Goal: Task Accomplishment & Management: Use online tool/utility

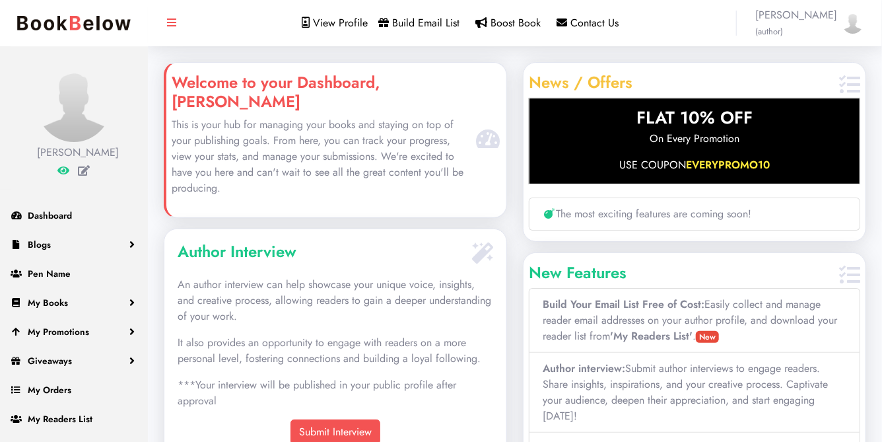
scroll to position [211, 342]
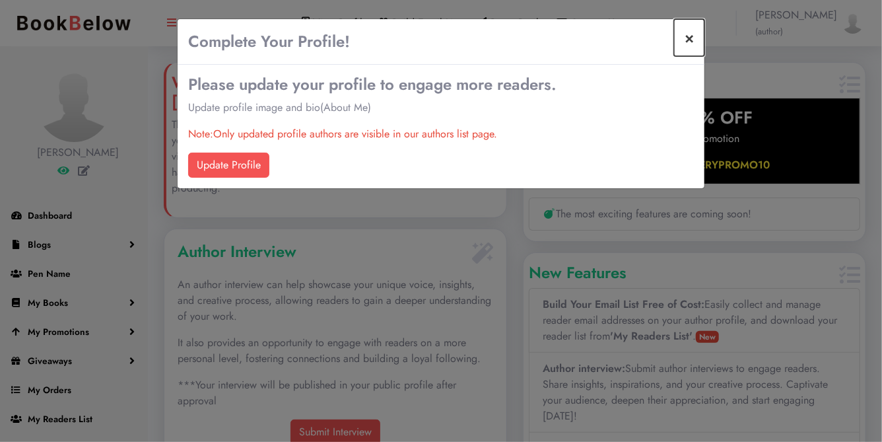
click at [687, 38] on button "×" at bounding box center [689, 37] width 30 height 37
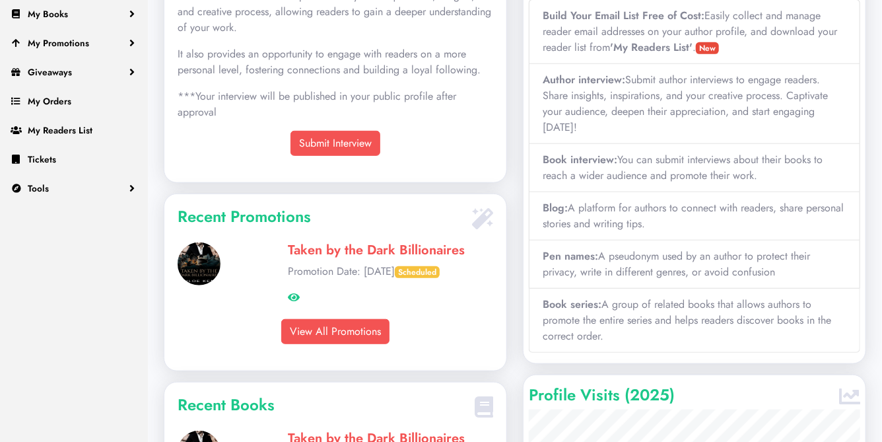
scroll to position [290, 0]
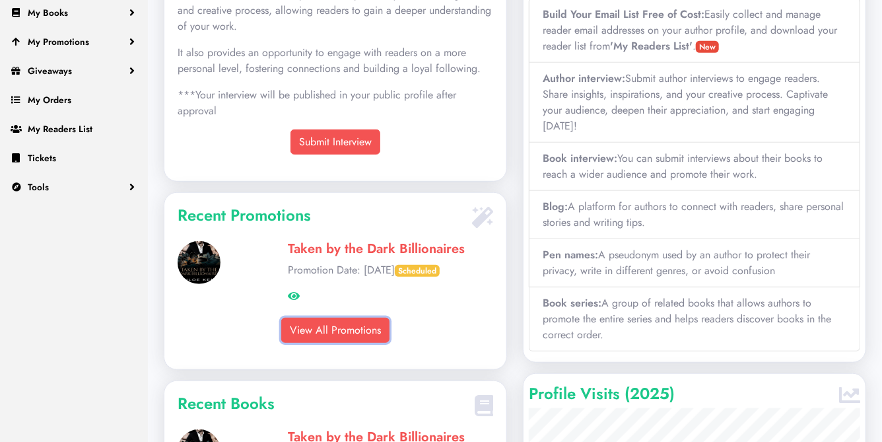
click at [345, 318] on link "View All Promotions" at bounding box center [335, 330] width 108 height 25
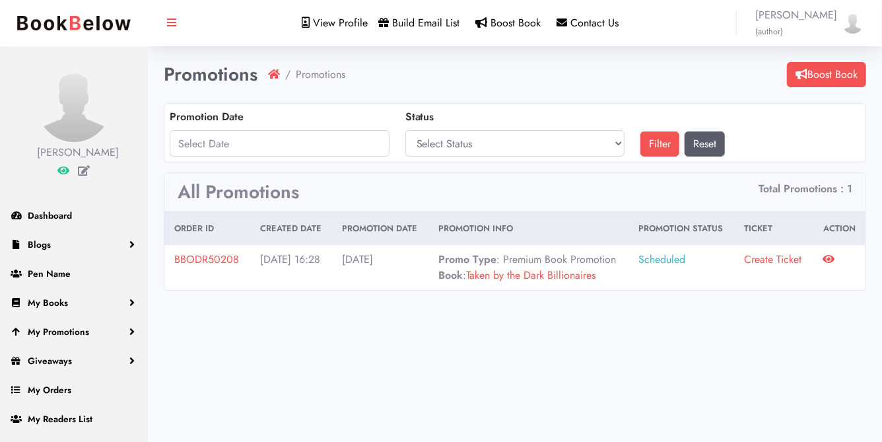
click at [533, 283] on link "Taken by the Dark Billionaires" at bounding box center [530, 274] width 129 height 15
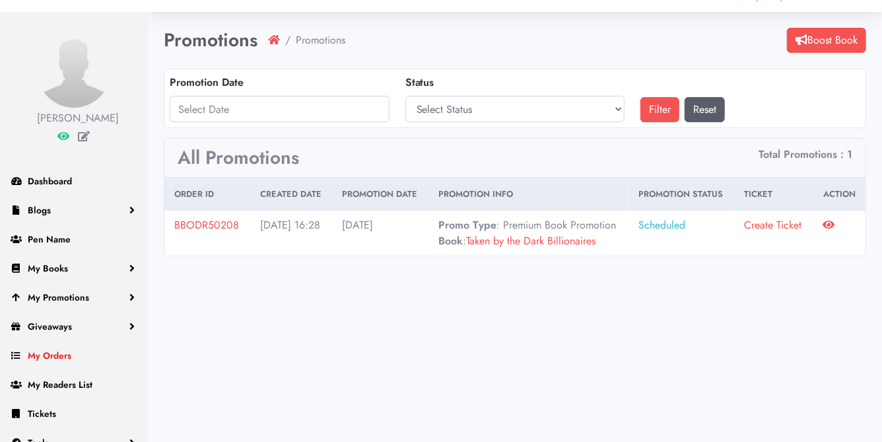
scroll to position [49, 0]
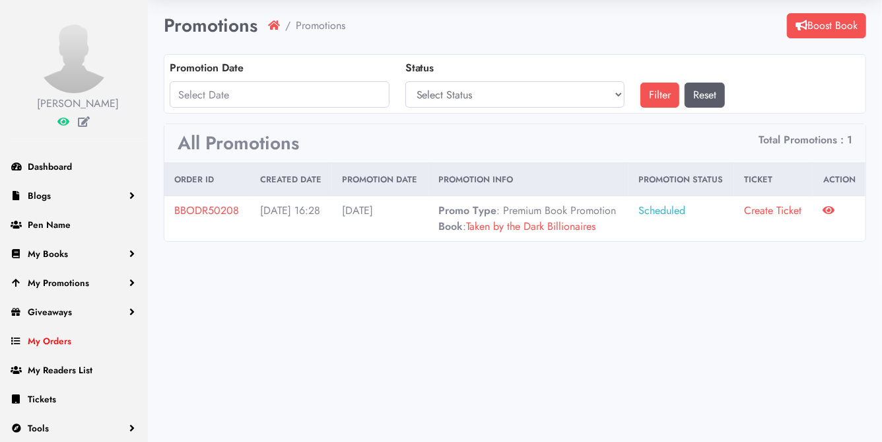
click at [69, 340] on span "My Orders" at bounding box center [50, 340] width 44 height 13
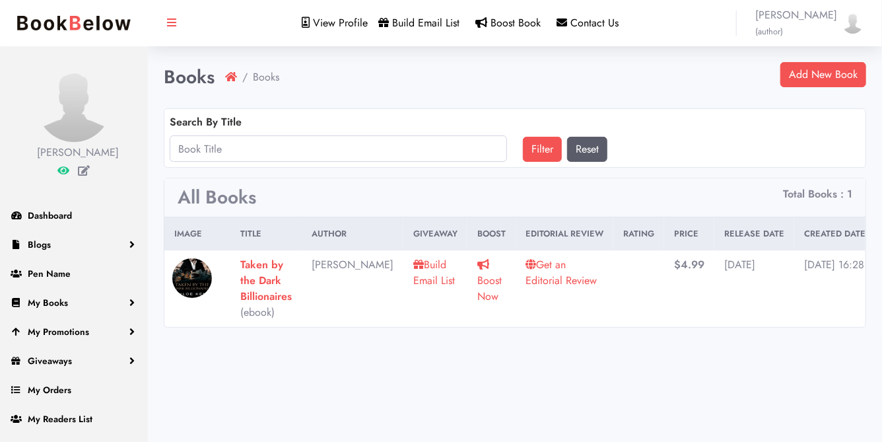
click at [431, 24] on span "Build Email List" at bounding box center [426, 22] width 67 height 15
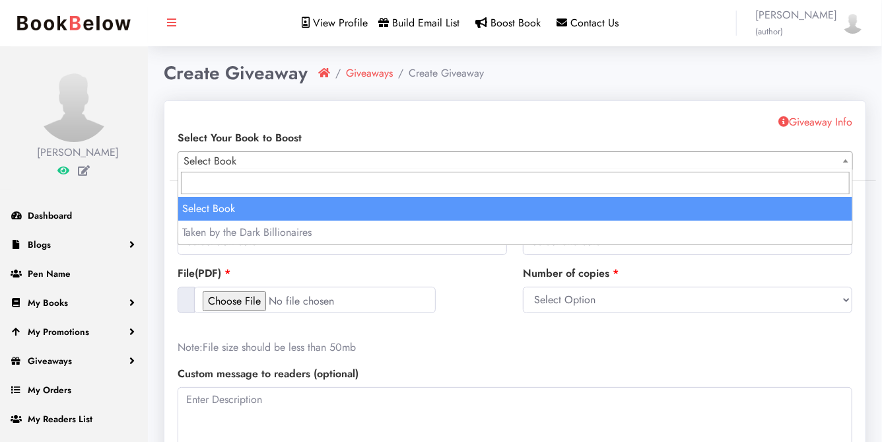
click at [381, 163] on span "Select Book" at bounding box center [515, 161] width 674 height 18
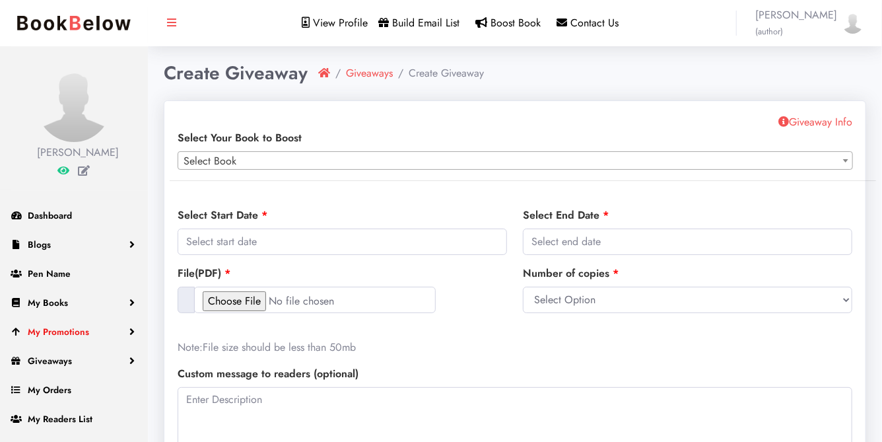
click at [75, 331] on span "My Promotions" at bounding box center [58, 331] width 61 height 13
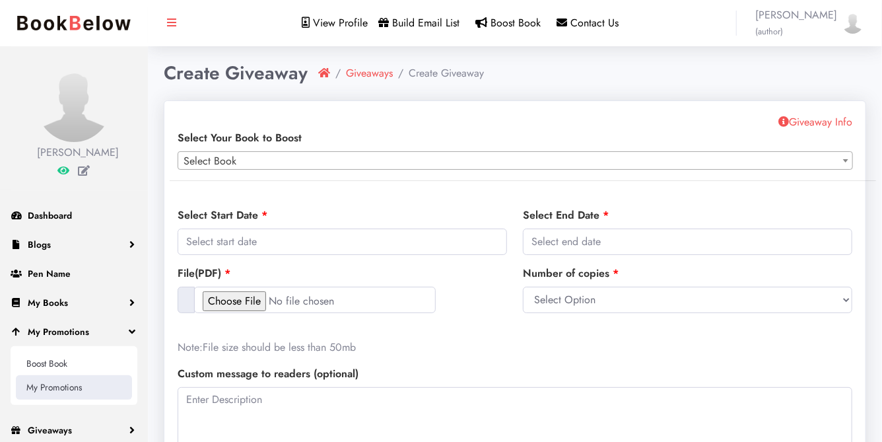
click at [67, 386] on link "My Promotions" at bounding box center [74, 387] width 116 height 24
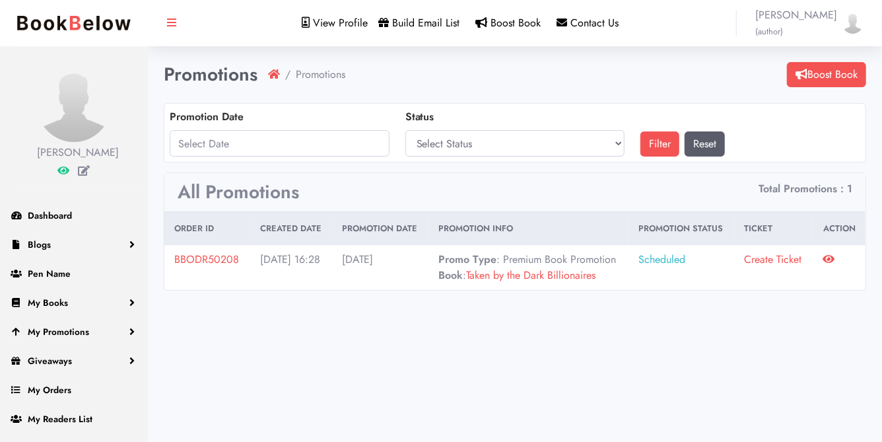
click at [830, 256] on icon at bounding box center [829, 259] width 12 height 11
click at [215, 255] on link "BBODR50208" at bounding box center [206, 259] width 65 height 15
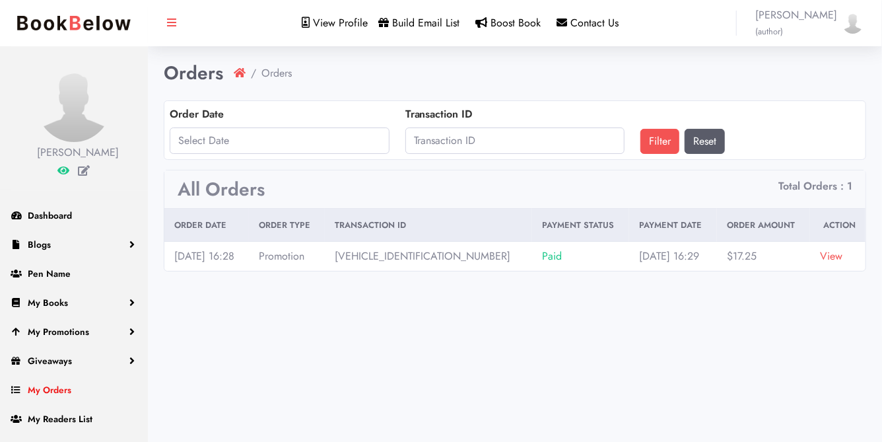
scroll to position [49, 0]
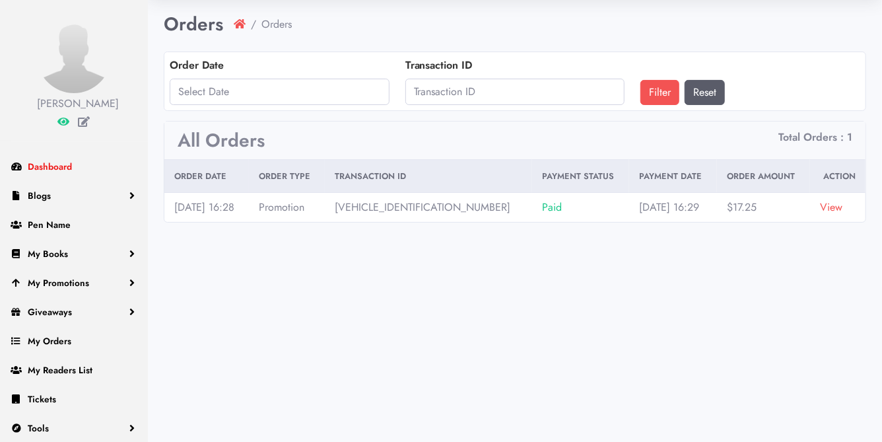
click at [46, 166] on span "Dashboard" at bounding box center [50, 166] width 44 height 13
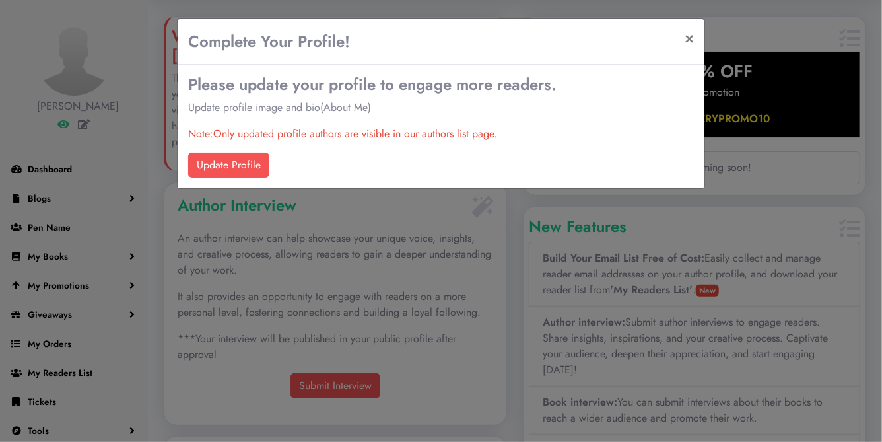
scroll to position [211, 342]
click at [689, 38] on button "×" at bounding box center [689, 37] width 30 height 37
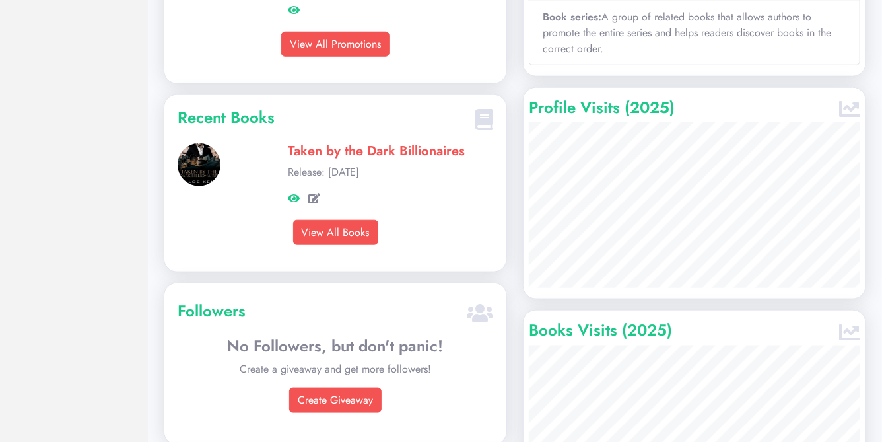
scroll to position [0, 0]
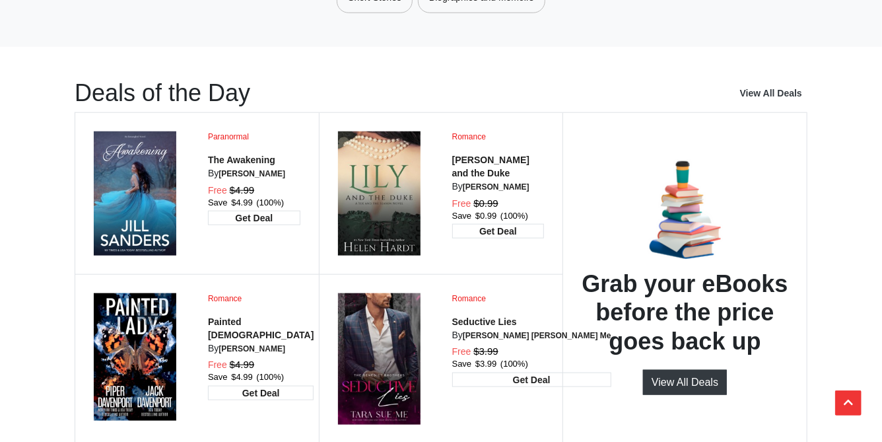
scroll to position [622, 0]
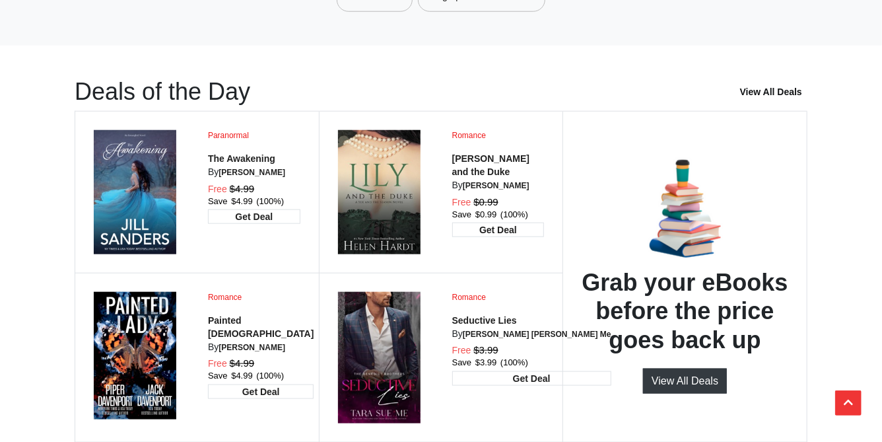
click at [769, 88] on link "View All Deals" at bounding box center [773, 91] width 67 height 13
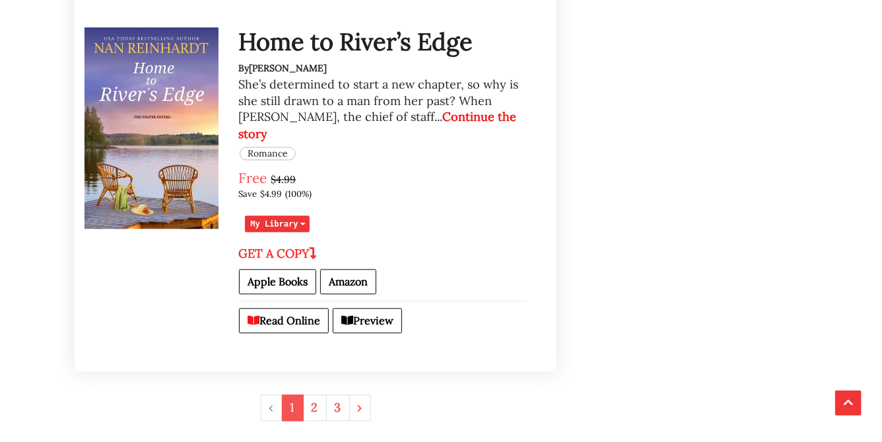
scroll to position [3535, 0]
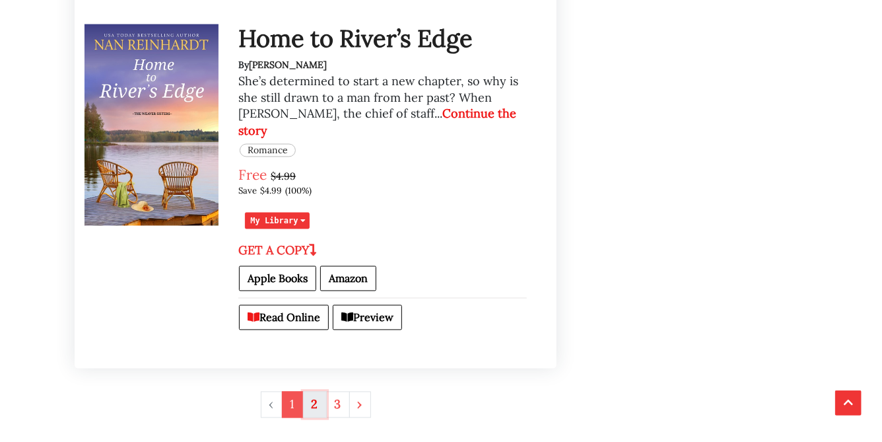
click at [321, 391] on link "2" at bounding box center [315, 404] width 24 height 27
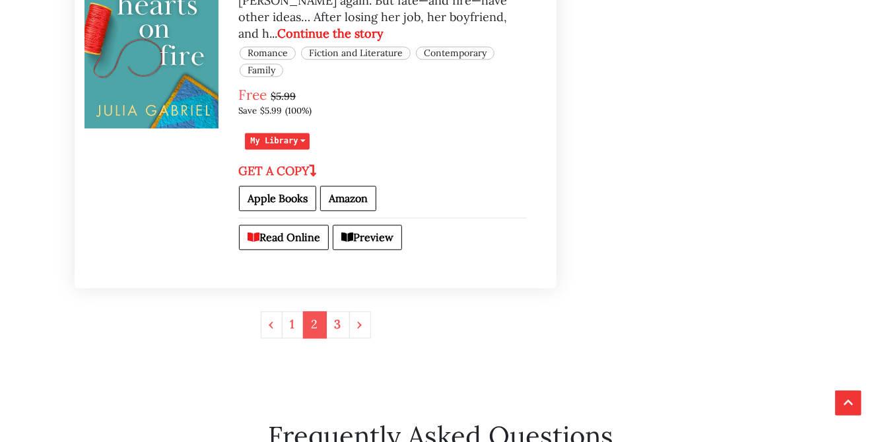
scroll to position [3676, 0]
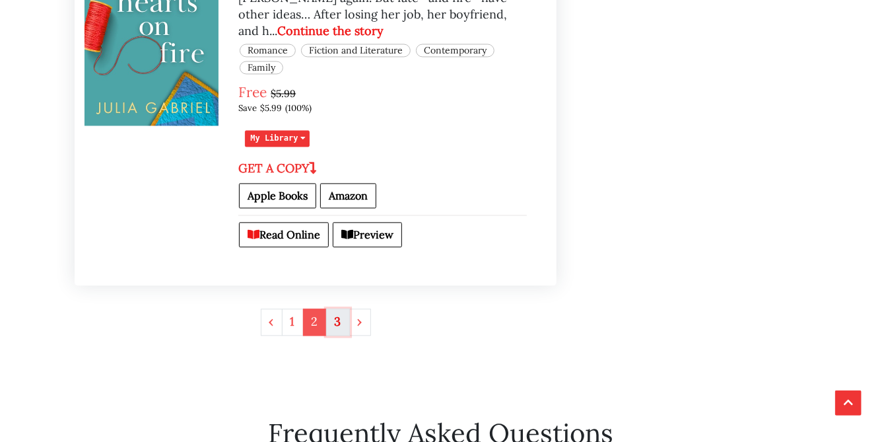
click at [344, 308] on link "3" at bounding box center [338, 321] width 24 height 27
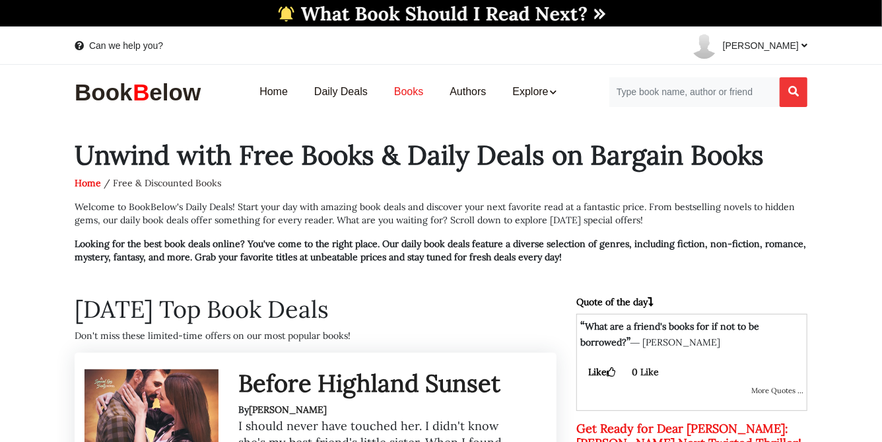
click at [404, 92] on link "Books" at bounding box center [408, 92] width 55 height 42
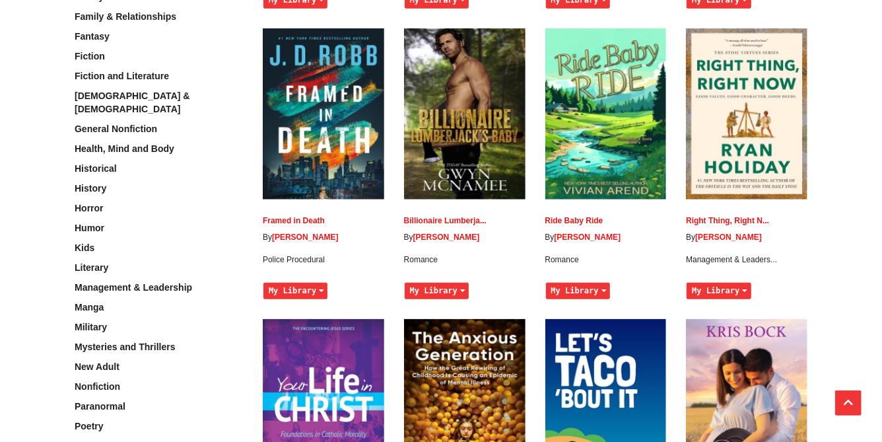
scroll to position [500, 0]
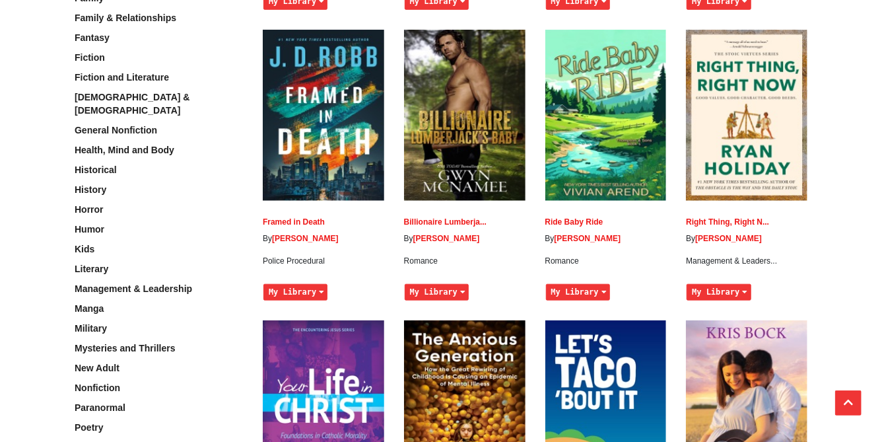
click at [446, 156] on img at bounding box center [464, 115] width 121 height 171
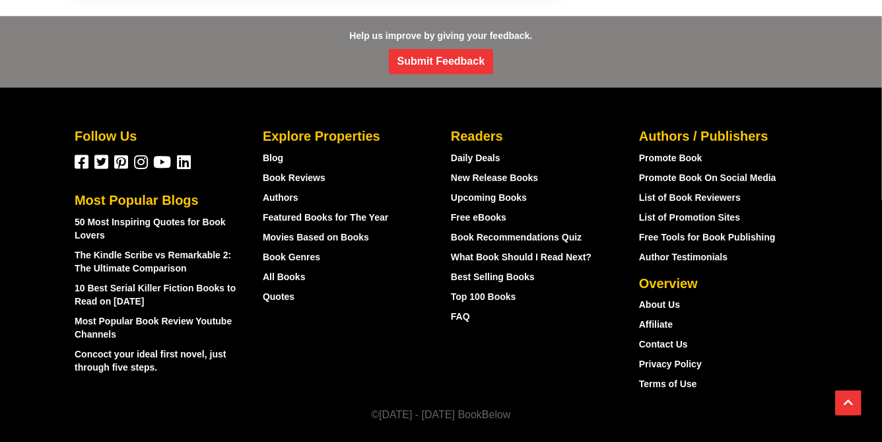
scroll to position [1498, 0]
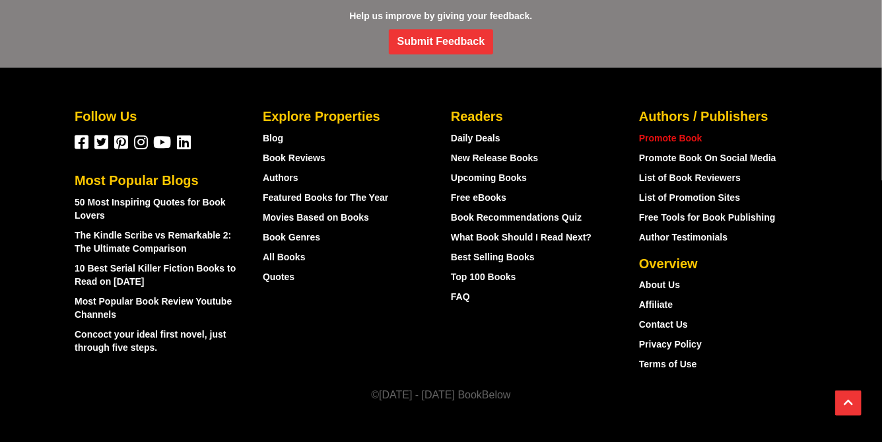
click at [681, 136] on link "Promote Book" at bounding box center [670, 138] width 63 height 11
